Goal: Information Seeking & Learning: Learn about a topic

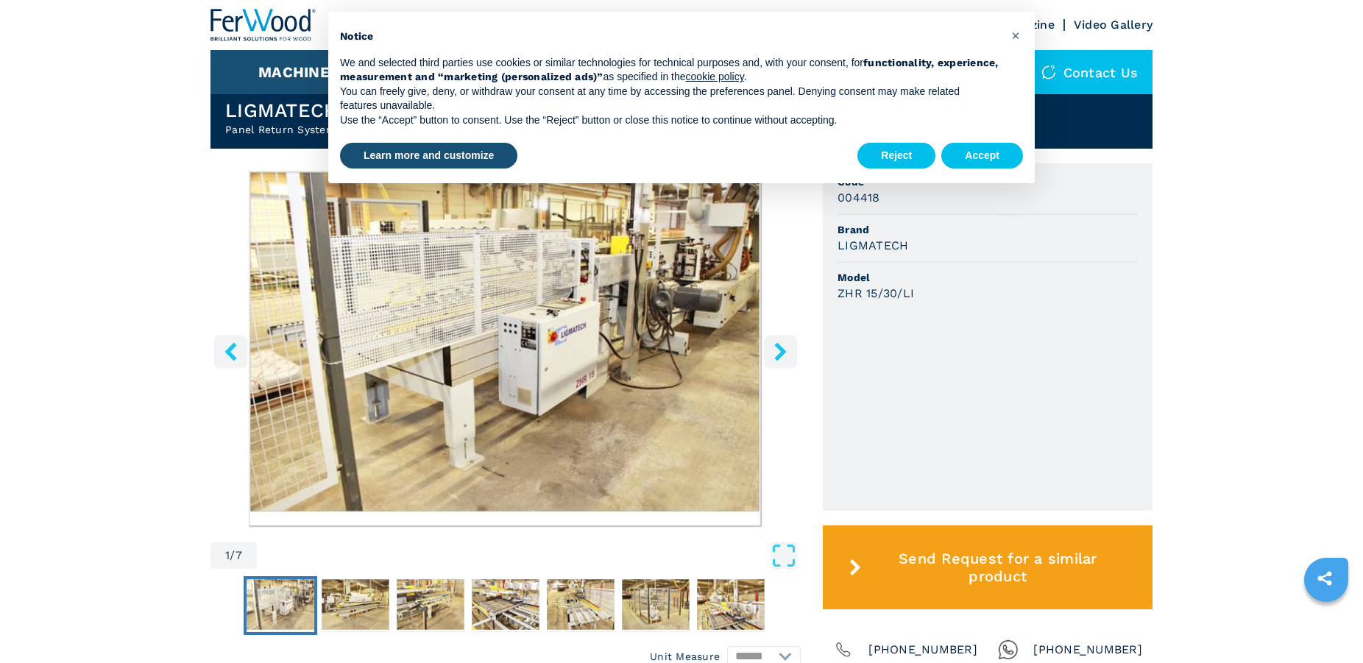
scroll to position [375, 0]
click at [781, 356] on icon "right-button" at bounding box center [780, 351] width 12 height 18
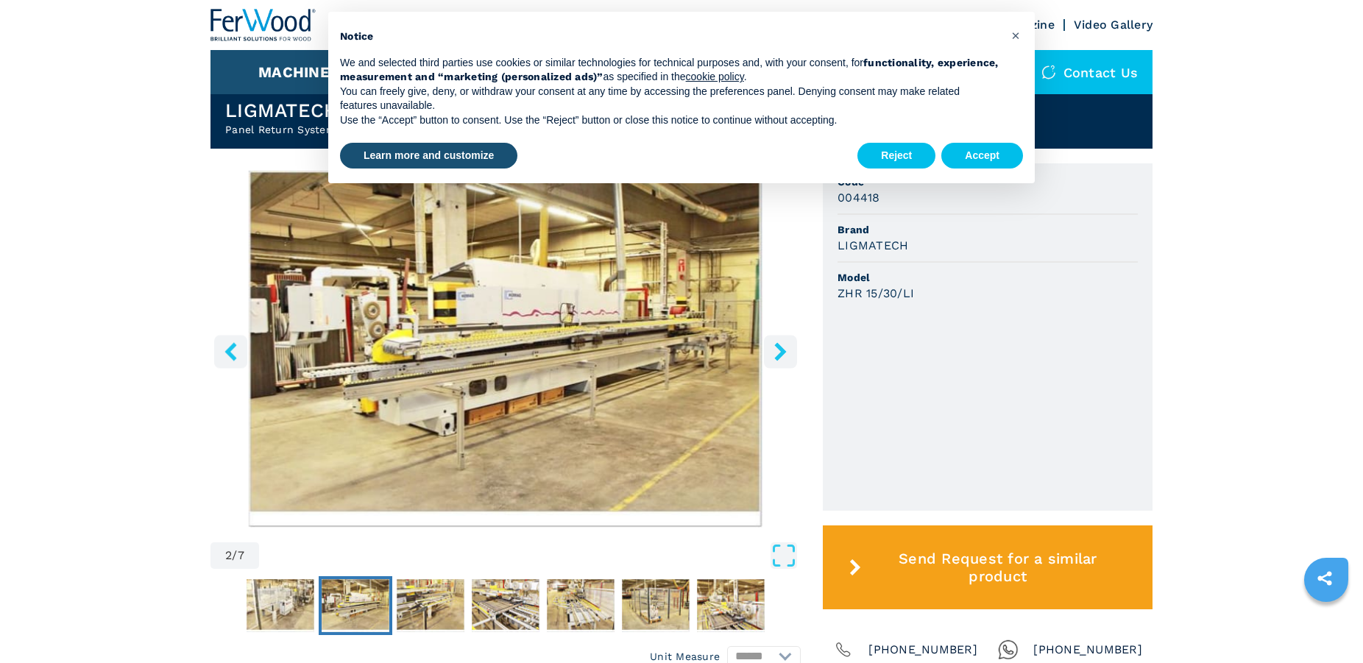
click at [781, 356] on icon "right-button" at bounding box center [780, 351] width 12 height 18
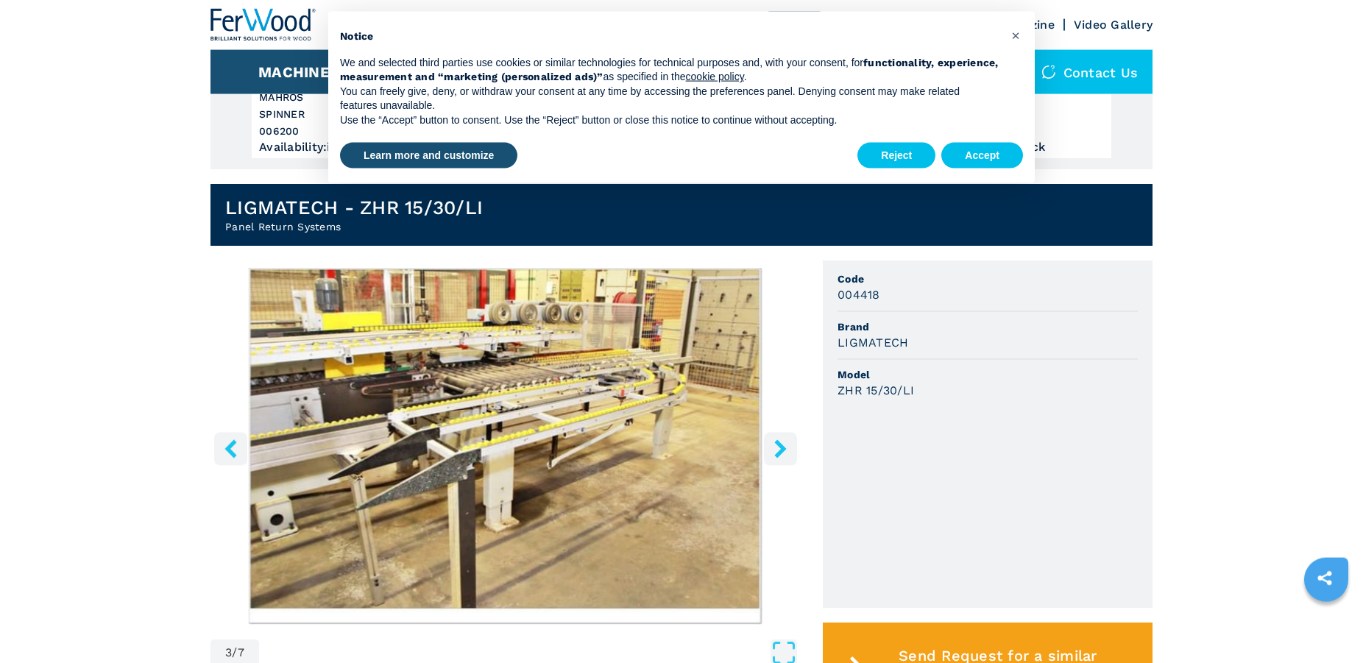
scroll to position [225, 0]
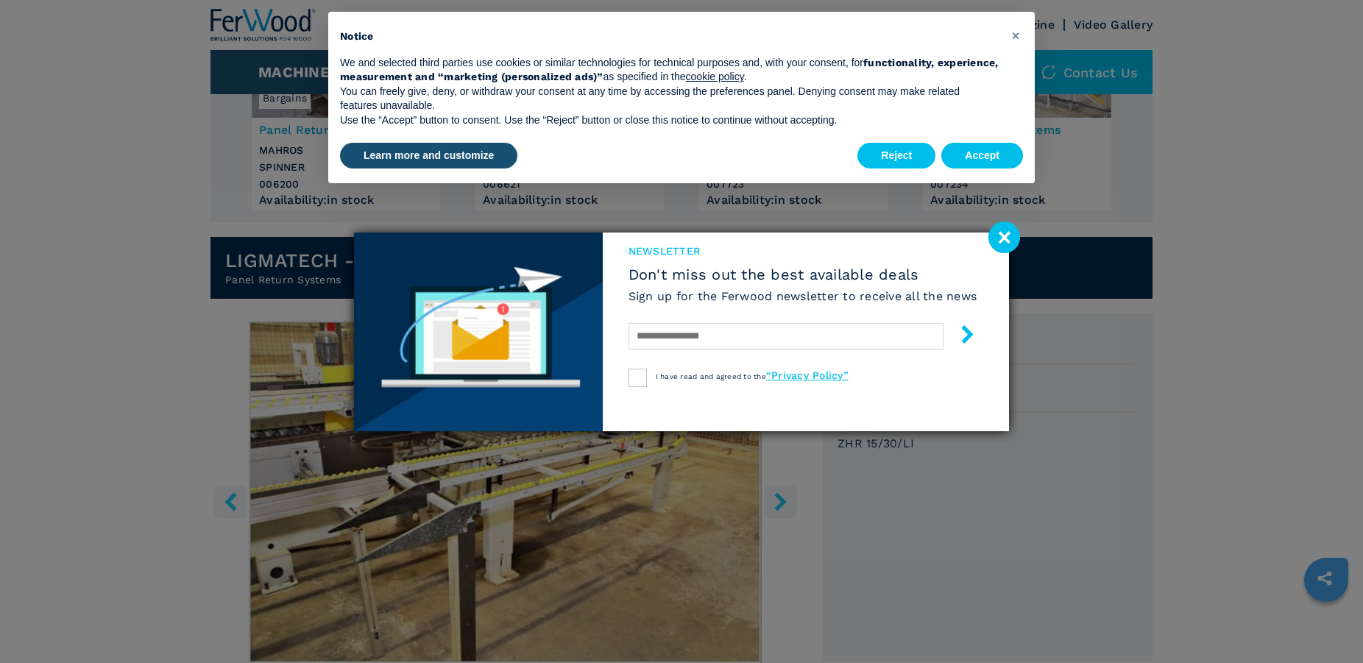
click at [1002, 238] on image at bounding box center [1004, 237] width 32 height 32
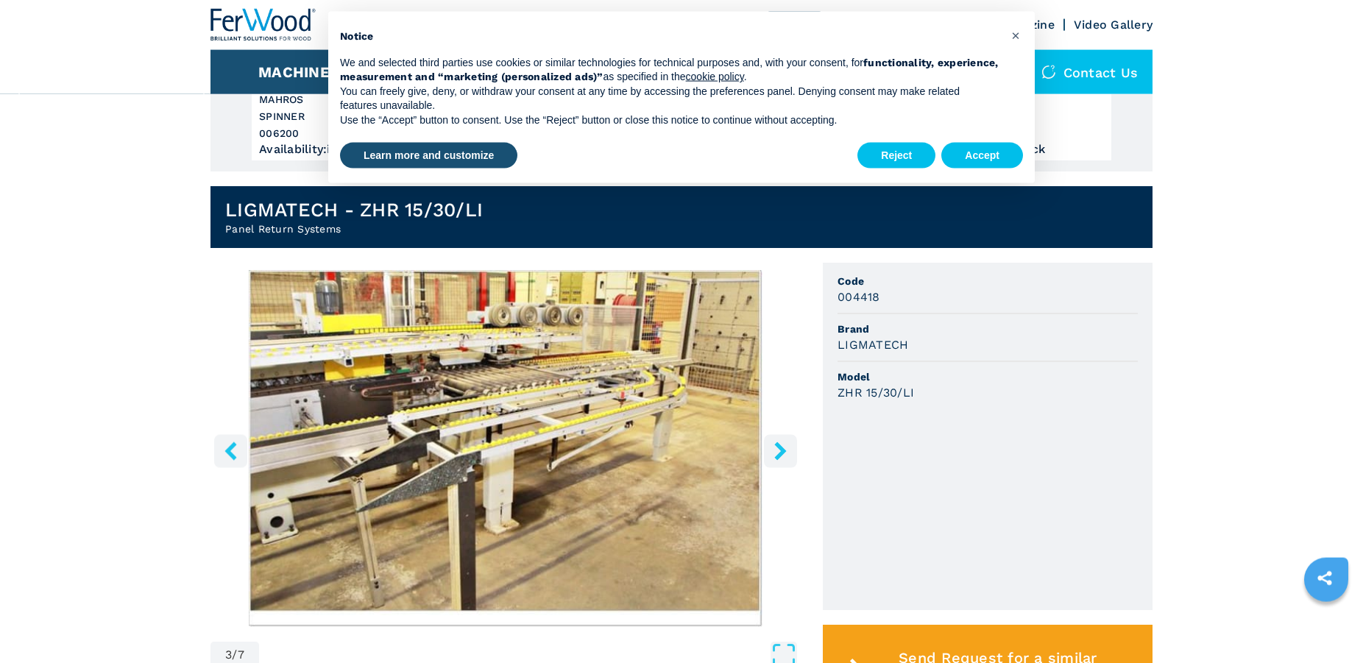
scroll to position [300, 0]
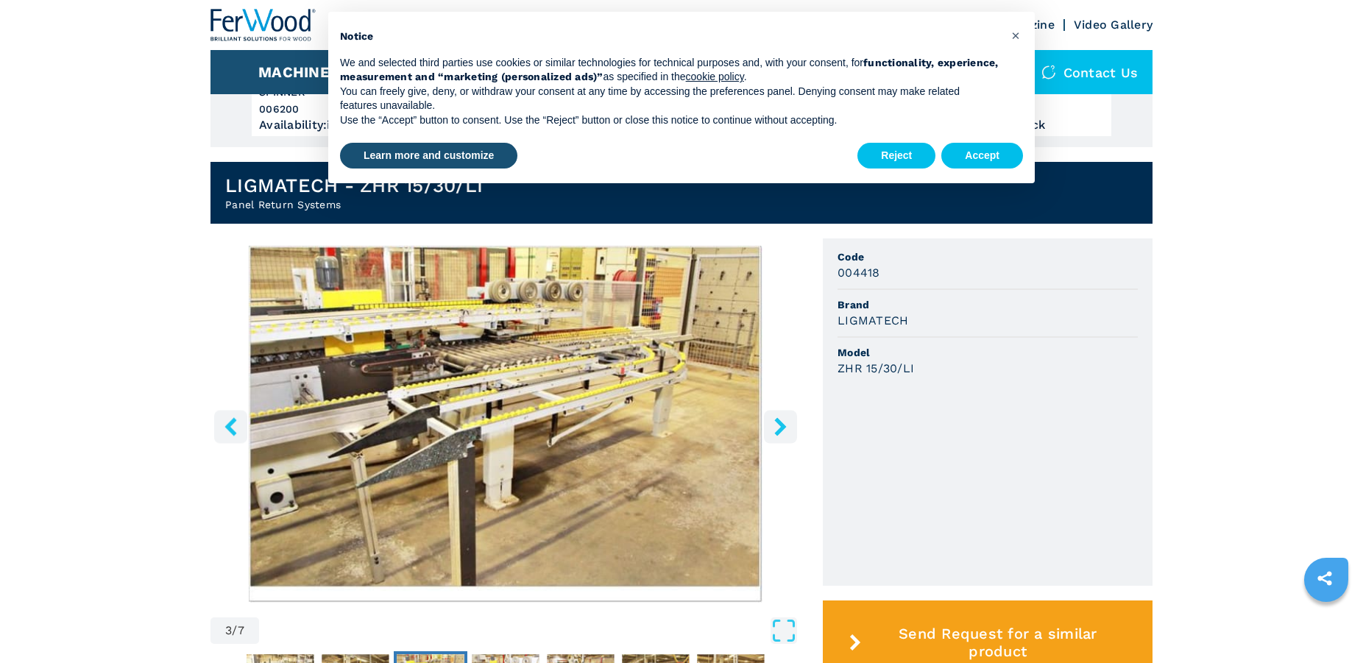
click at [781, 422] on icon "right-button" at bounding box center [780, 426] width 12 height 18
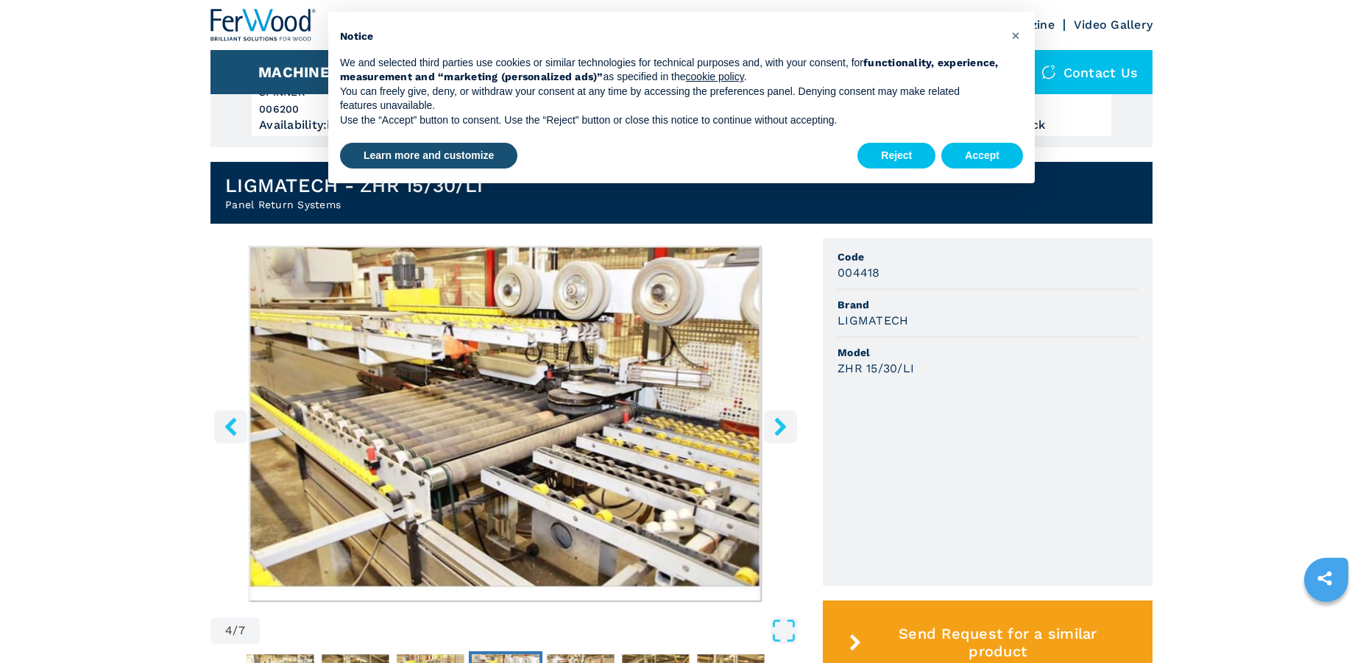
click at [781, 422] on icon "right-button" at bounding box center [780, 426] width 12 height 18
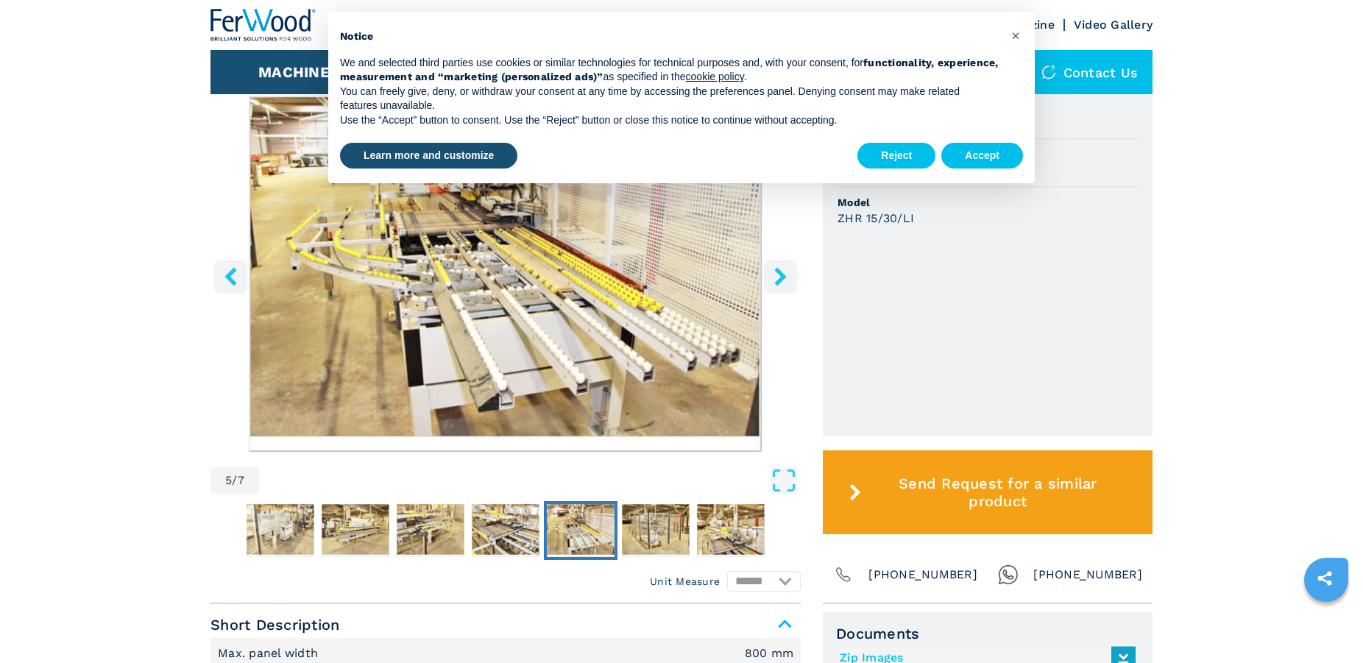
scroll to position [0, 0]
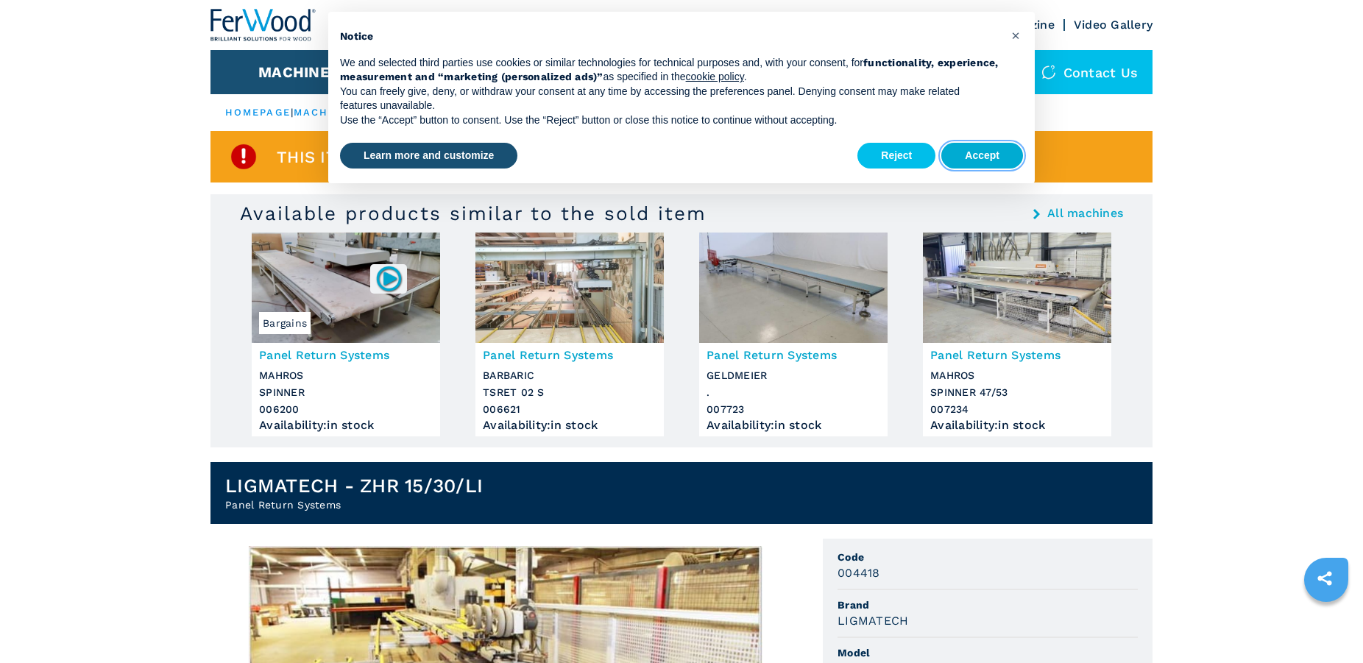
click at [1004, 162] on button "Accept" at bounding box center [982, 156] width 82 height 26
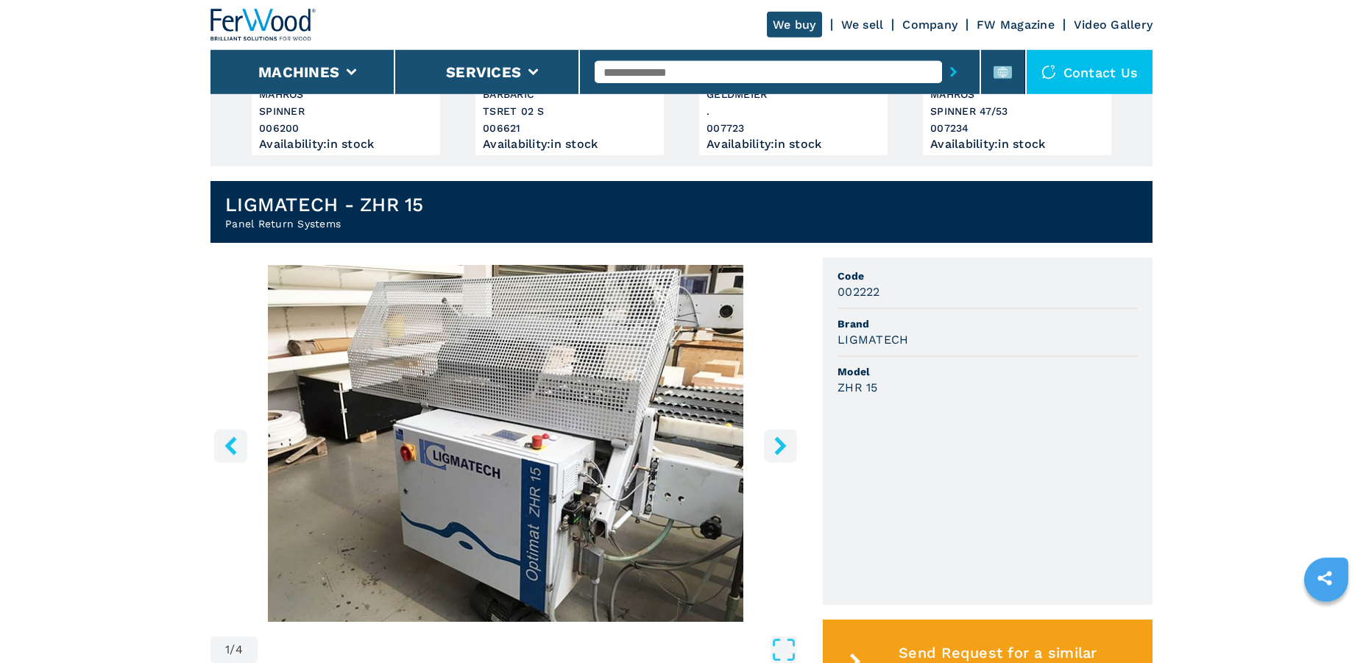
scroll to position [450, 0]
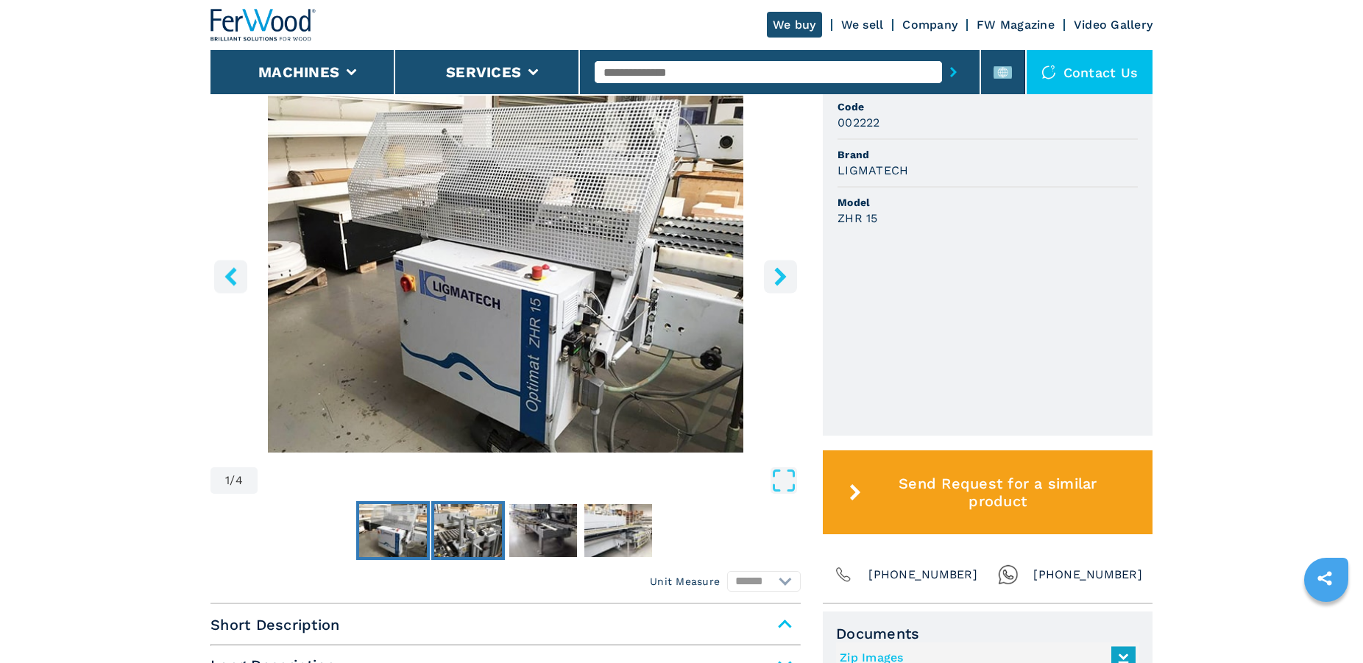
click at [472, 530] on img "Go to Slide 2" at bounding box center [468, 530] width 68 height 53
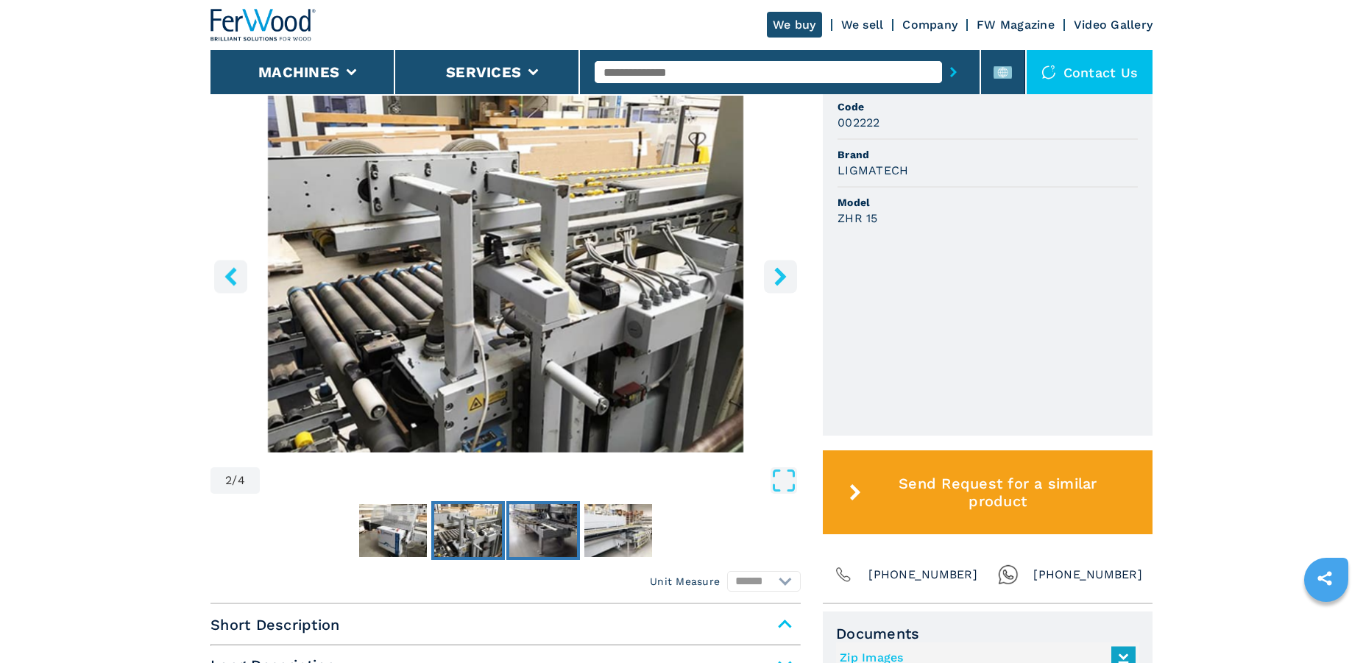
click at [533, 544] on img "Go to Slide 3" at bounding box center [543, 530] width 68 height 53
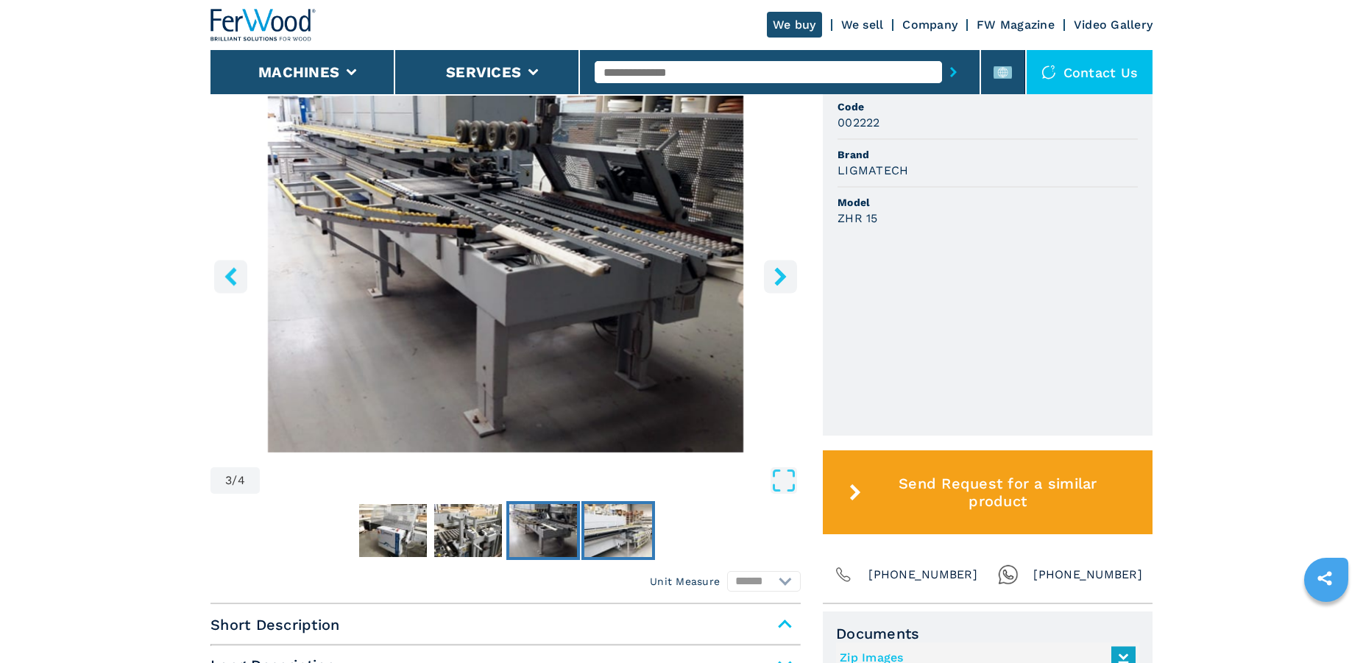
click at [605, 538] on img "Go to Slide 4" at bounding box center [618, 530] width 68 height 53
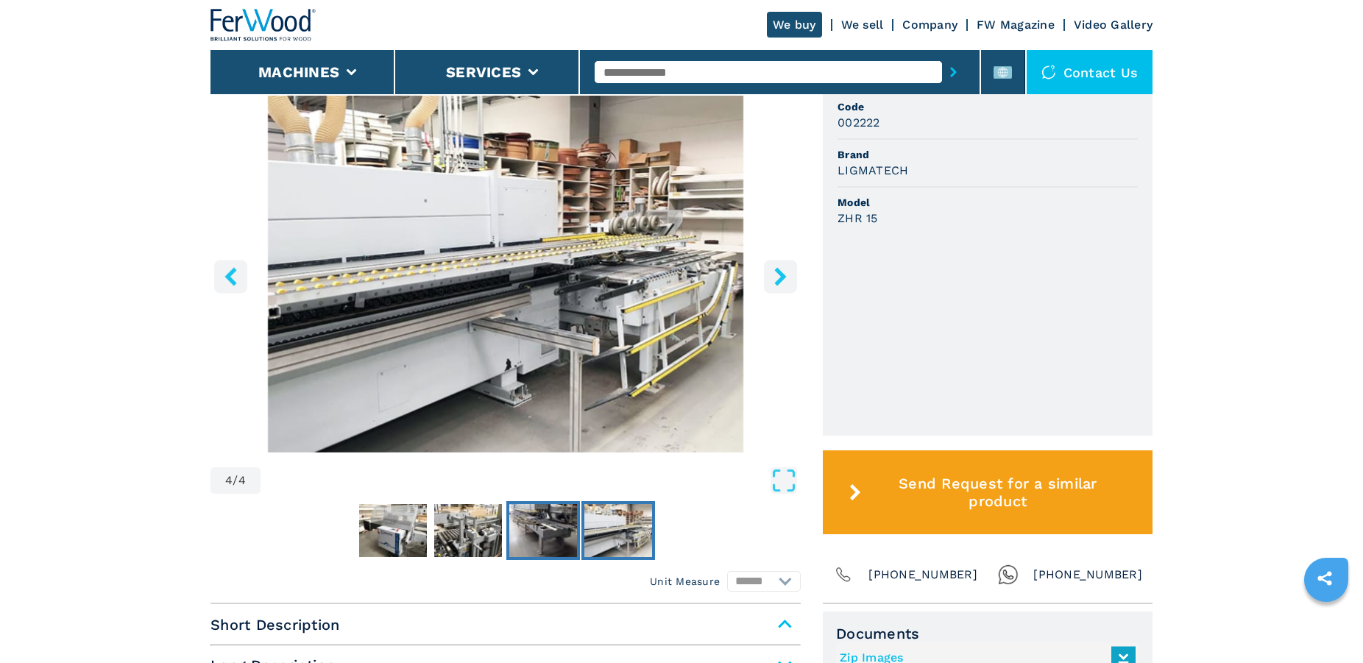
click at [548, 533] on img "Go to Slide 3" at bounding box center [543, 530] width 68 height 53
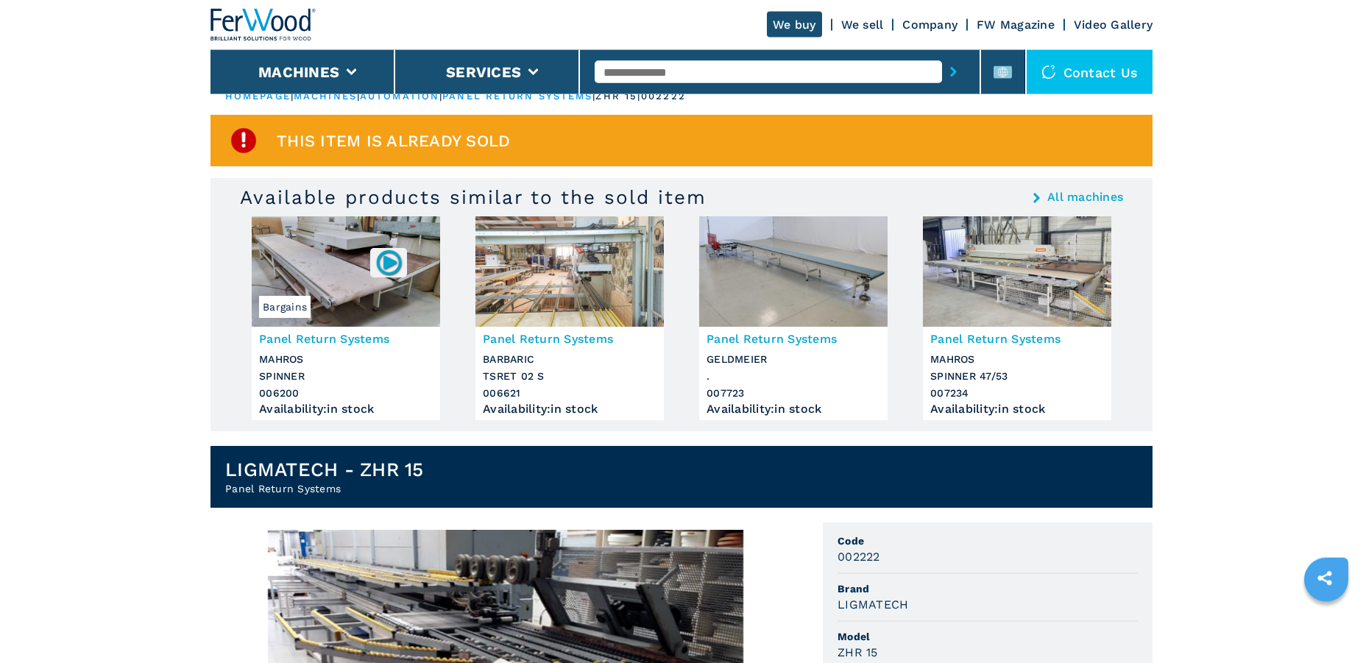
scroll to position [0, 0]
